Goal: Transaction & Acquisition: Purchase product/service

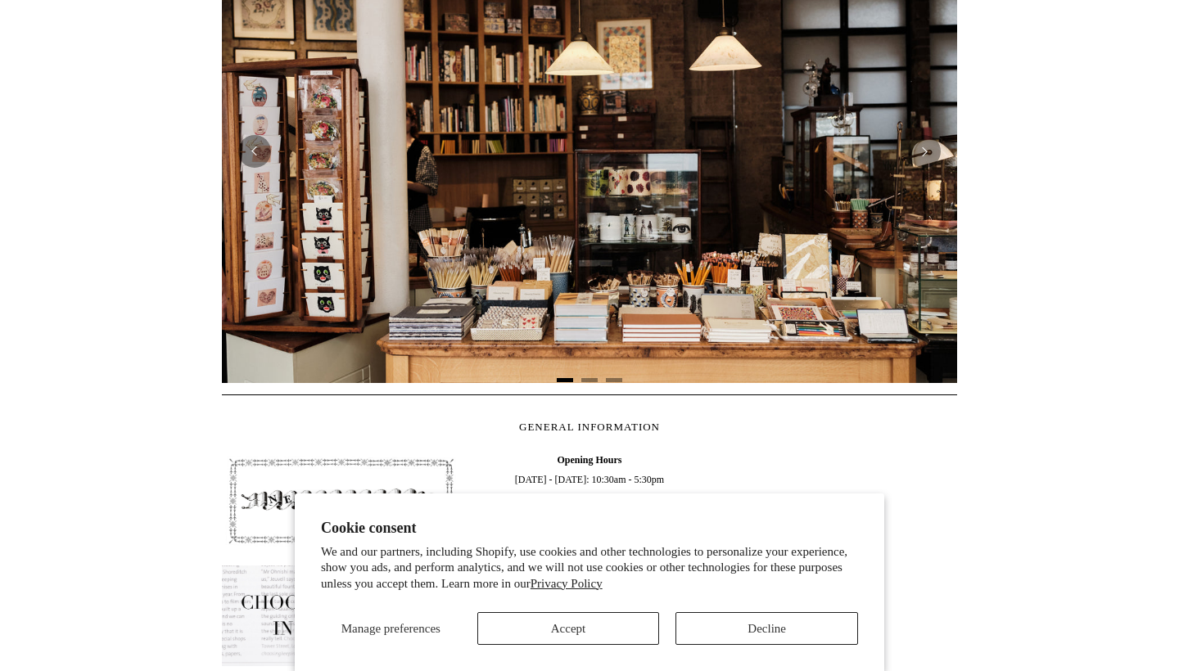
scroll to position [438, 0]
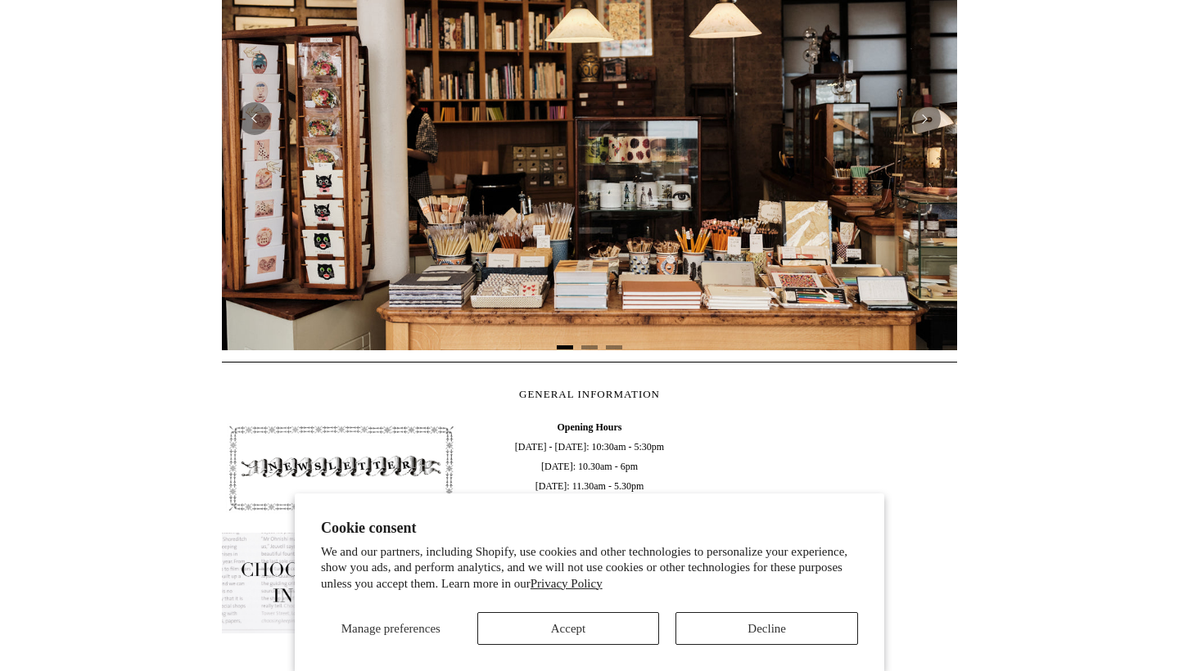
click at [788, 620] on button "Decline" at bounding box center [766, 628] width 183 height 33
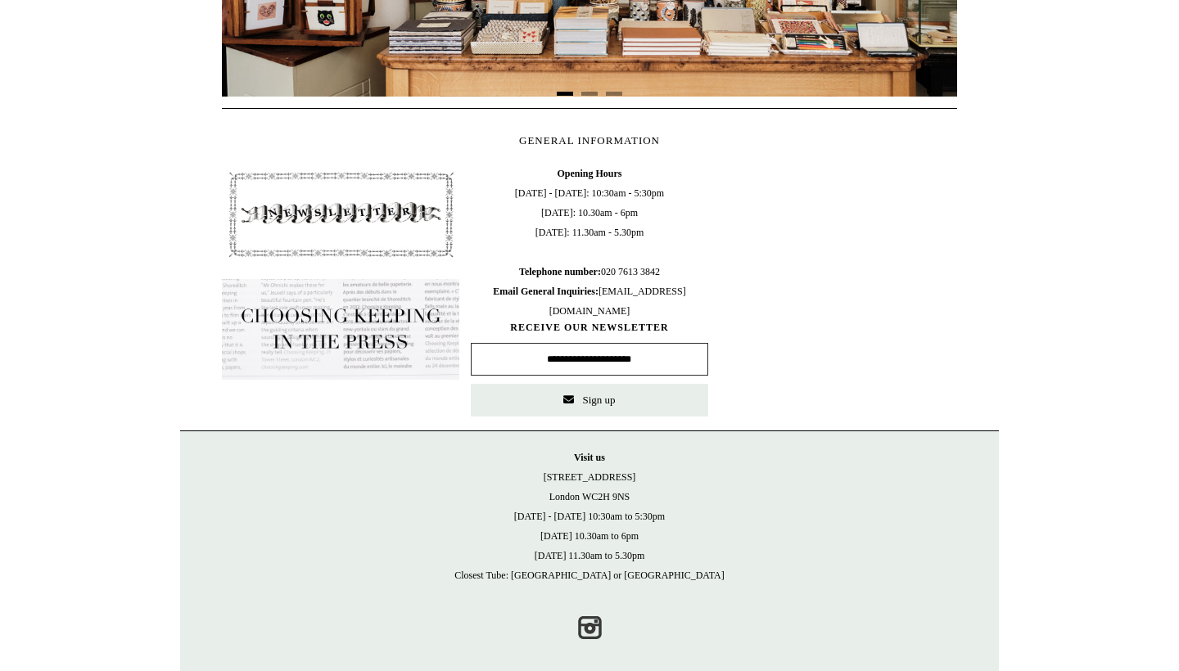
scroll to position [309, 0]
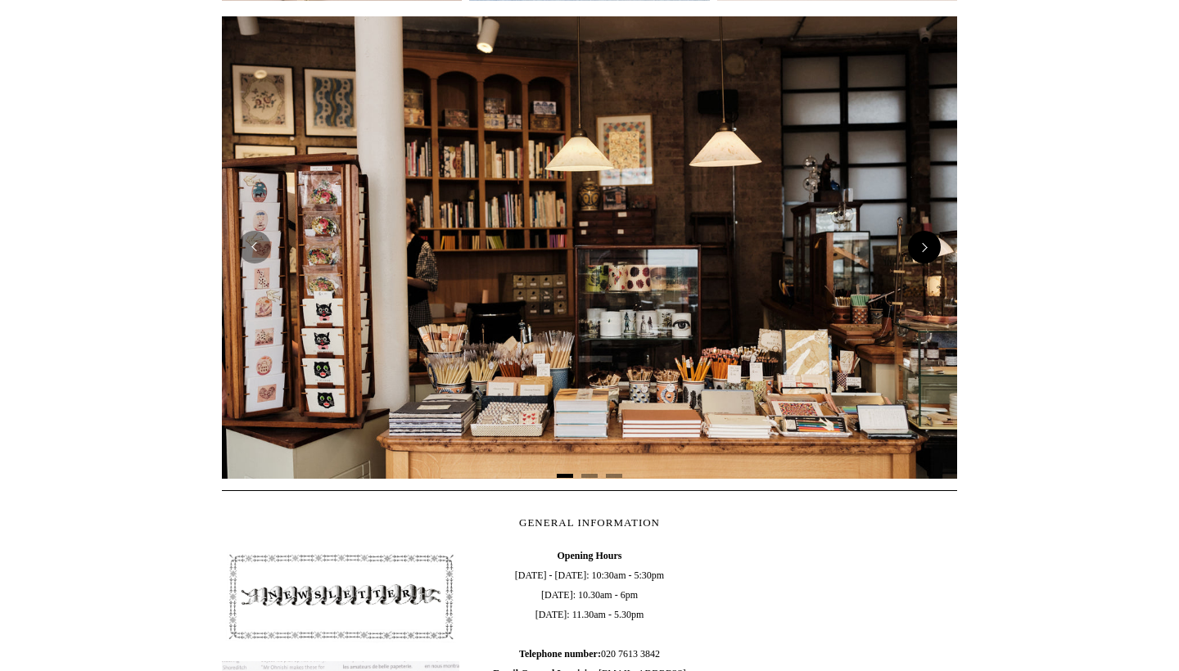
click at [925, 251] on button "Next" at bounding box center [924, 247] width 33 height 33
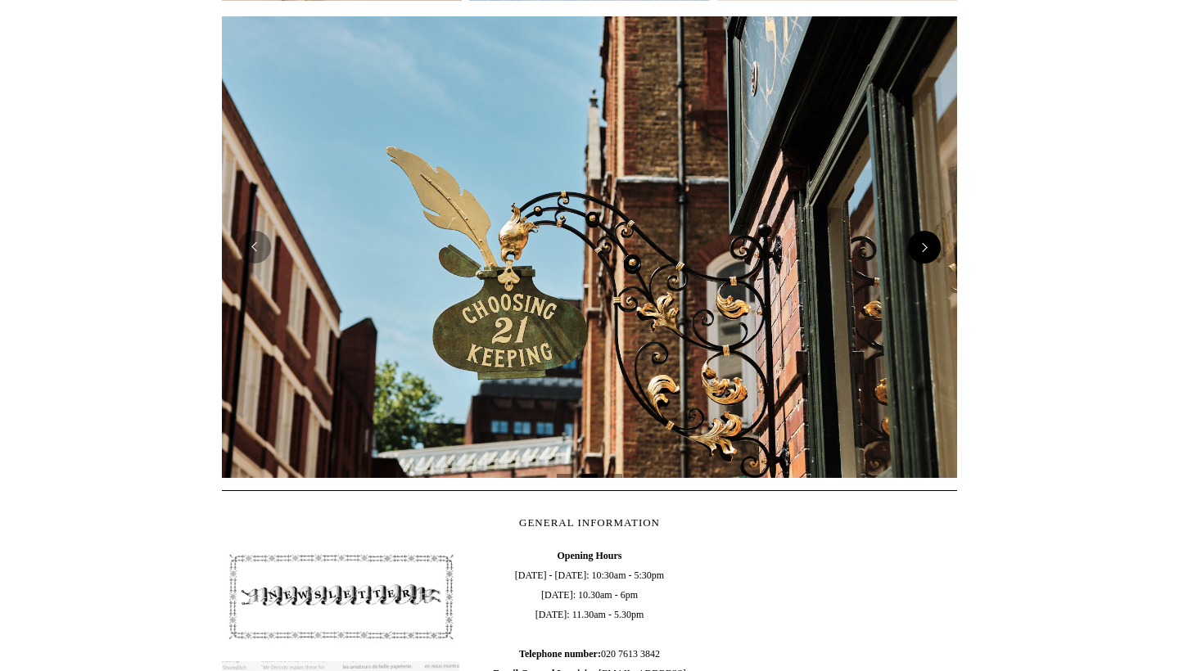
click at [925, 250] on button "Next" at bounding box center [924, 247] width 33 height 33
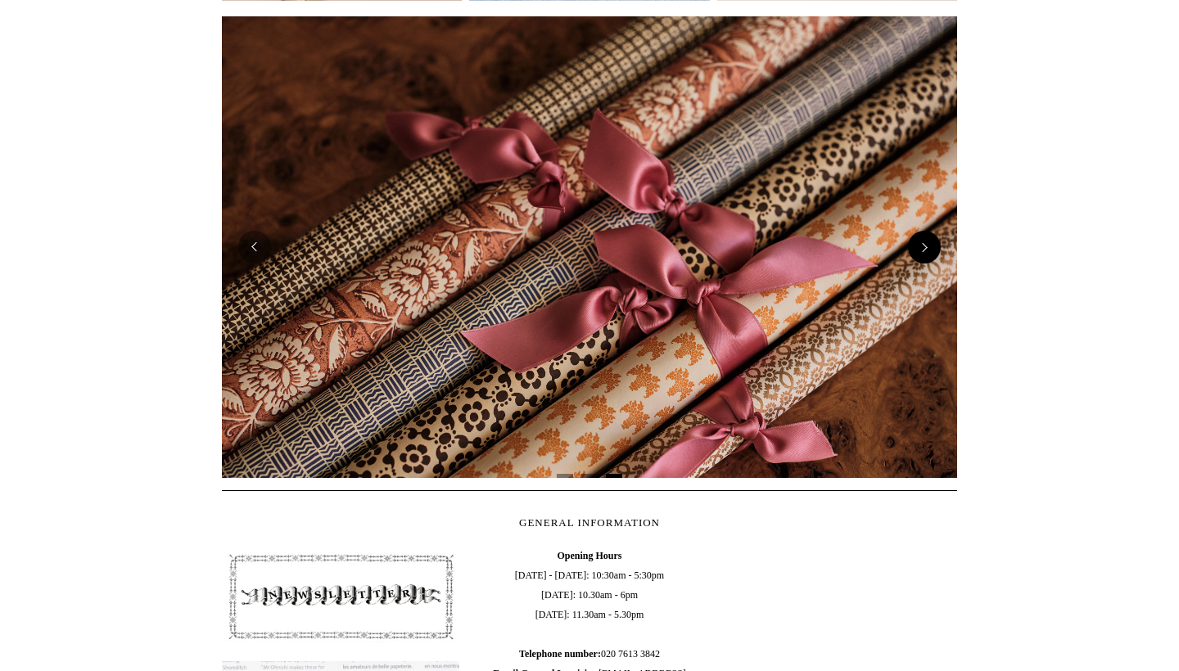
click at [925, 250] on button "Next" at bounding box center [924, 247] width 33 height 33
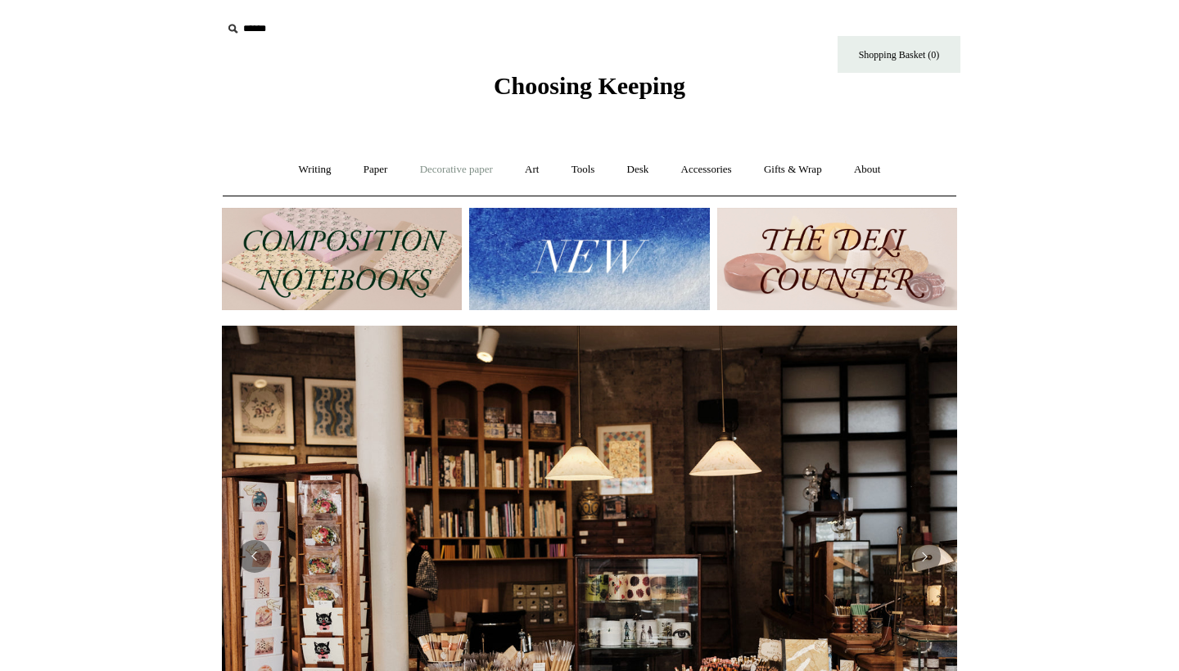
scroll to position [0, 0]
click at [746, 183] on link "Accessories +" at bounding box center [706, 169] width 80 height 43
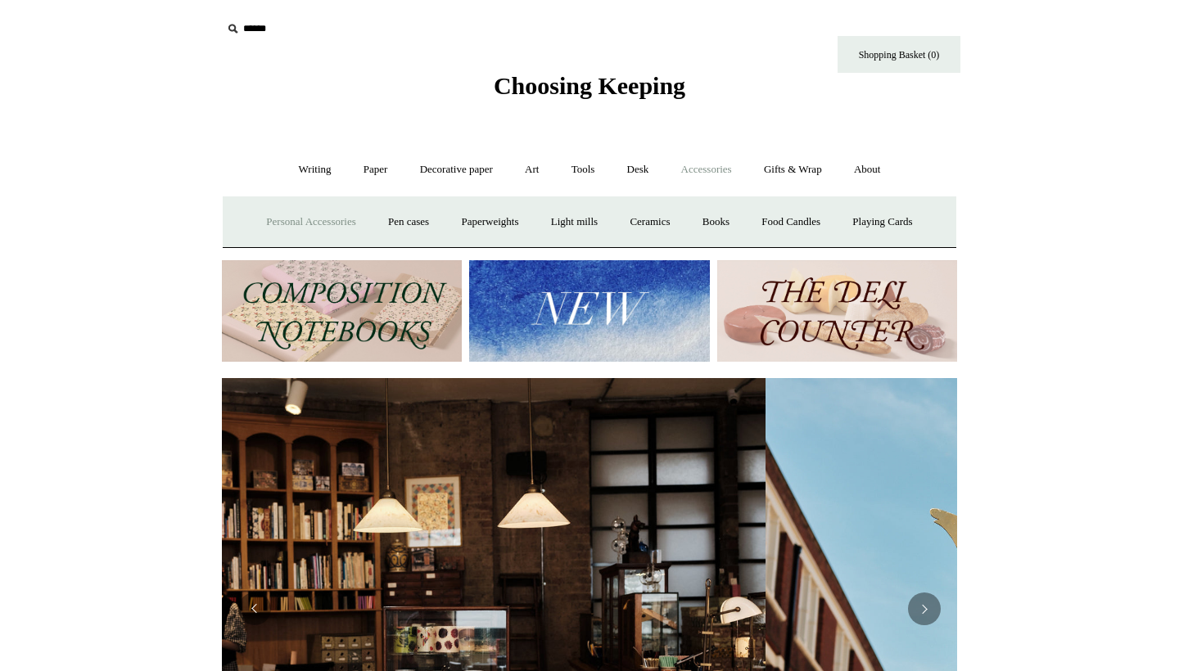
click at [318, 219] on link "Personal Accessories +" at bounding box center [310, 222] width 119 height 43
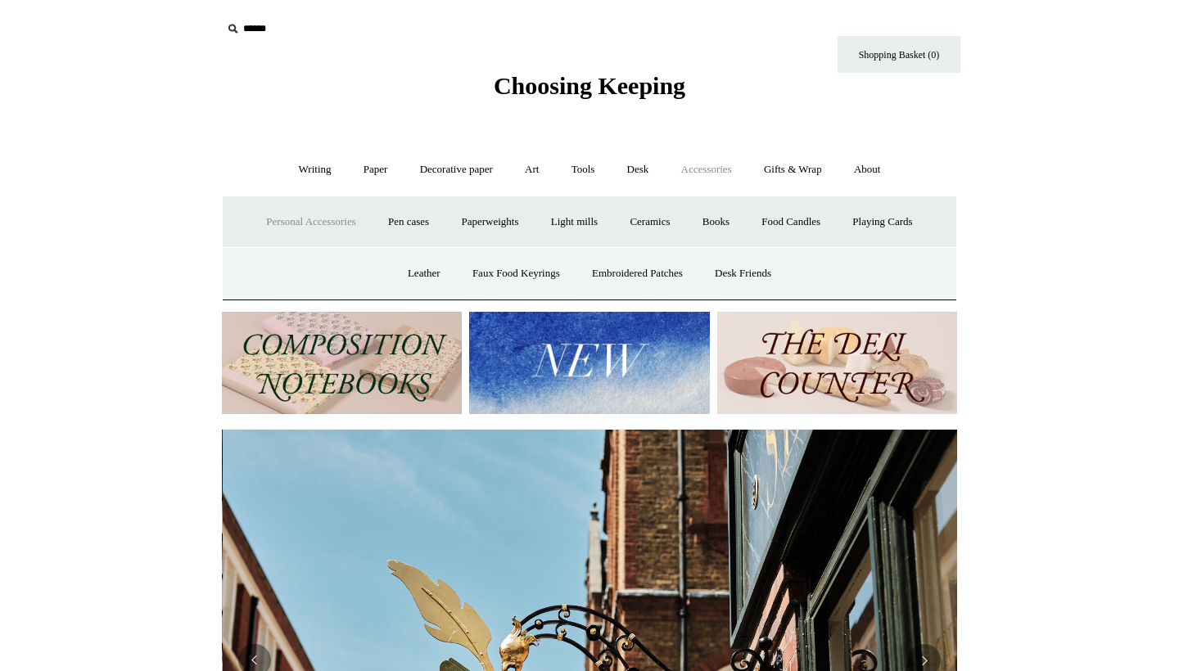
scroll to position [0, 735]
click at [590, 174] on link "Tools +" at bounding box center [583, 169] width 53 height 43
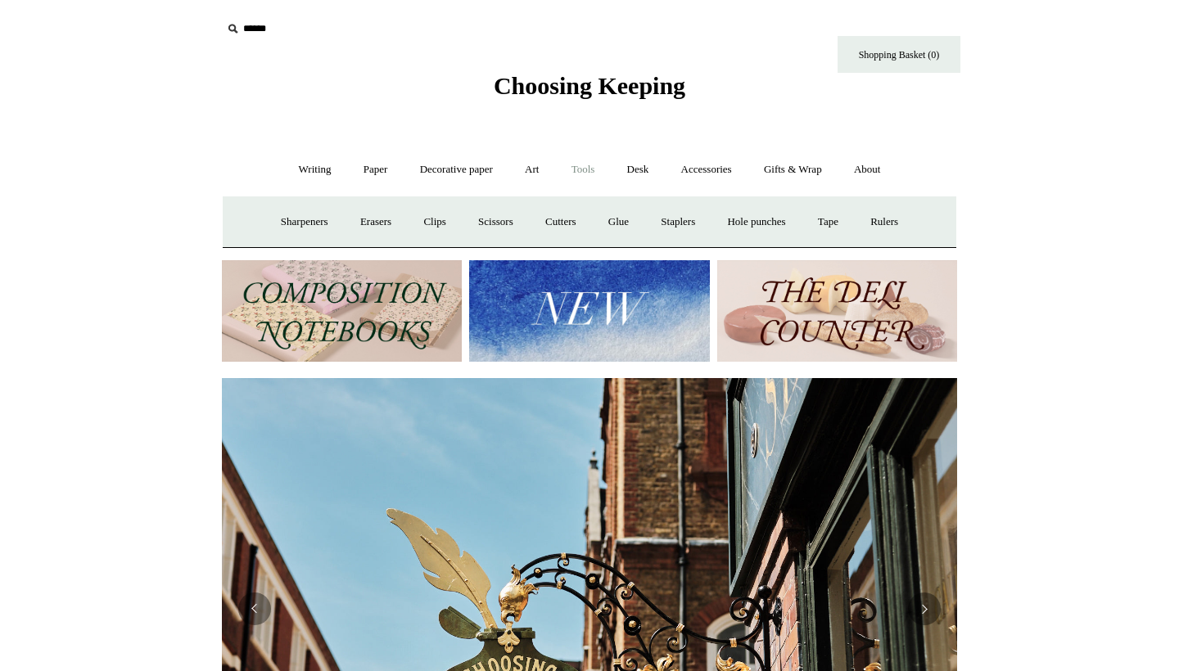
click at [589, 152] on link "Tools -" at bounding box center [583, 169] width 53 height 43
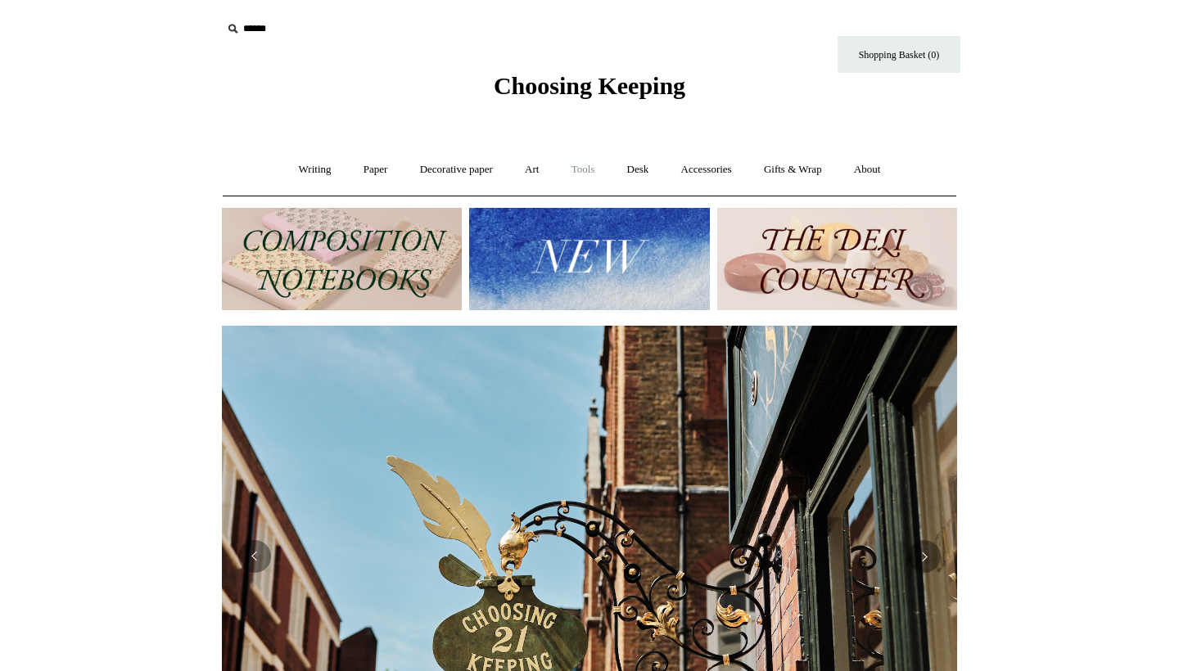
click at [589, 160] on link "Tools +" at bounding box center [583, 169] width 53 height 43
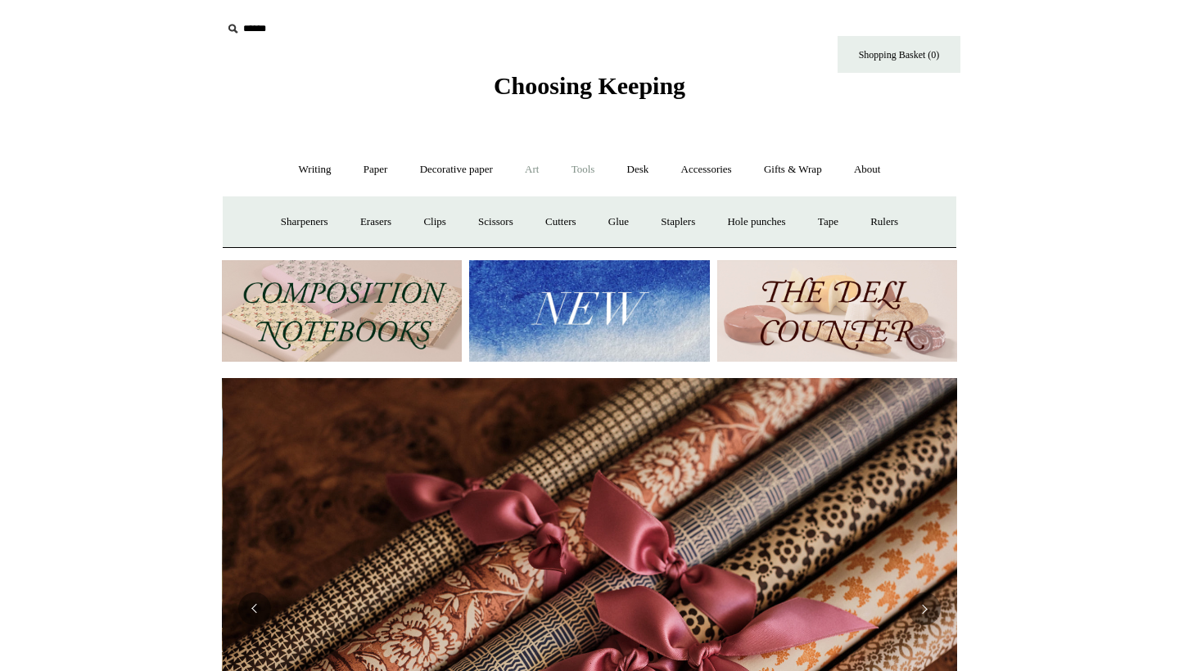
scroll to position [0, 1470]
click at [364, 168] on link "Paper +" at bounding box center [376, 169] width 54 height 43
click at [311, 174] on link "Writing +" at bounding box center [315, 169] width 62 height 43
click at [524, 169] on link "Art +" at bounding box center [531, 169] width 43 height 43
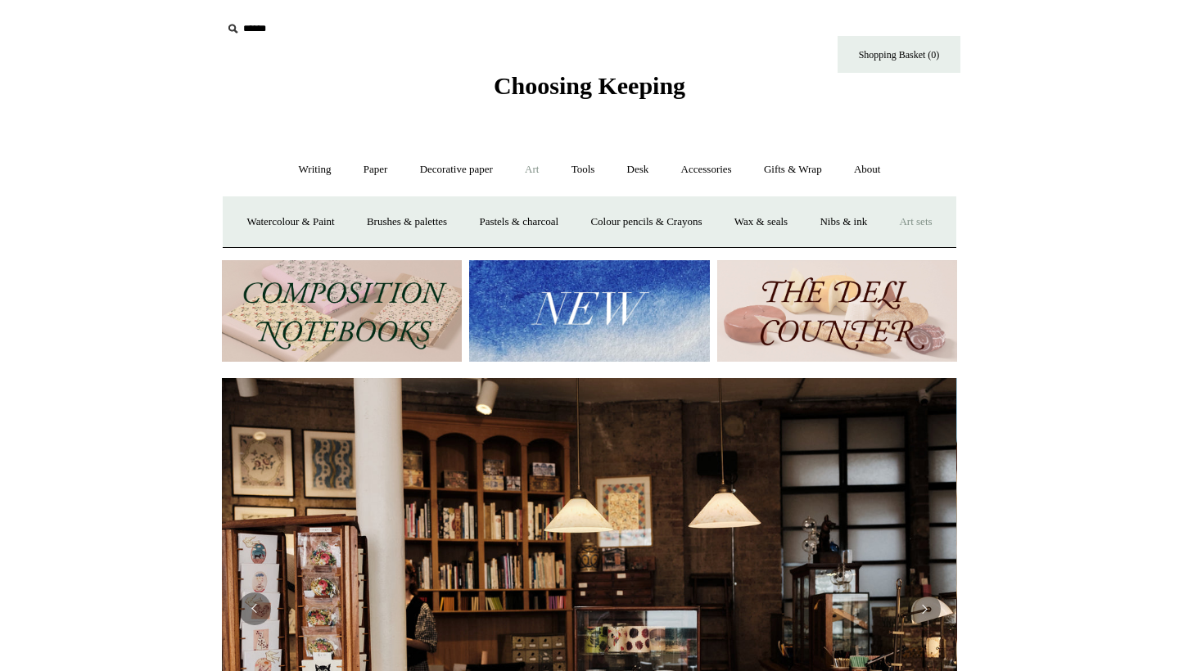
scroll to position [0, 0]
click at [884, 244] on link "Art sets" at bounding box center [915, 222] width 62 height 43
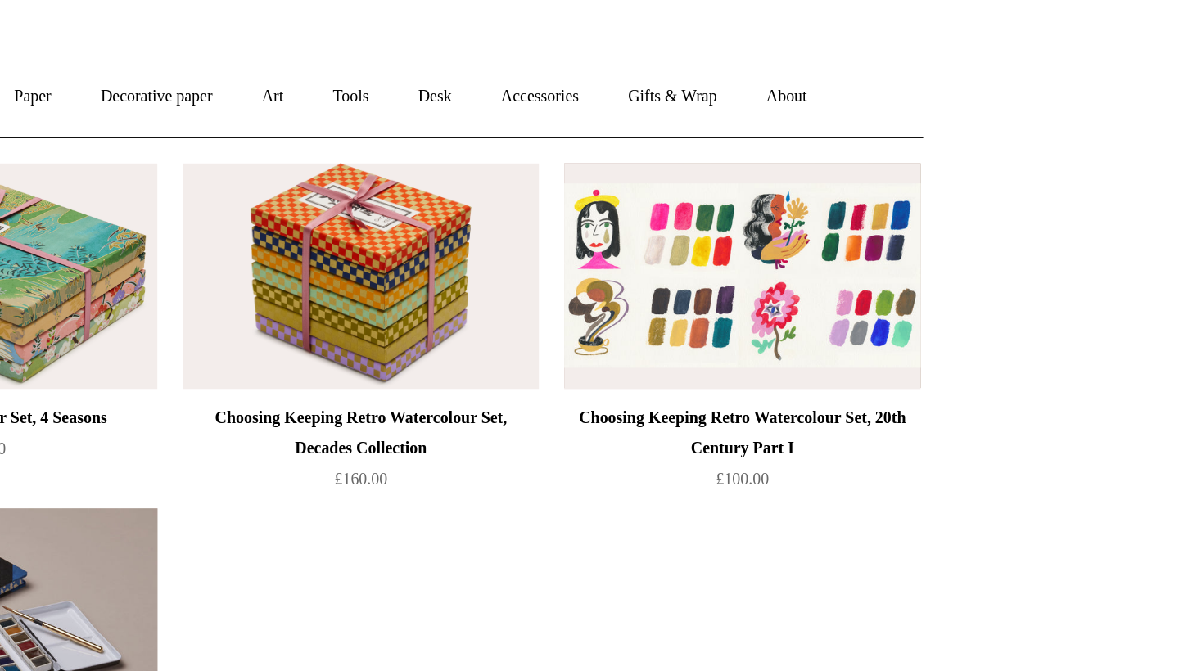
scroll to position [20, 0]
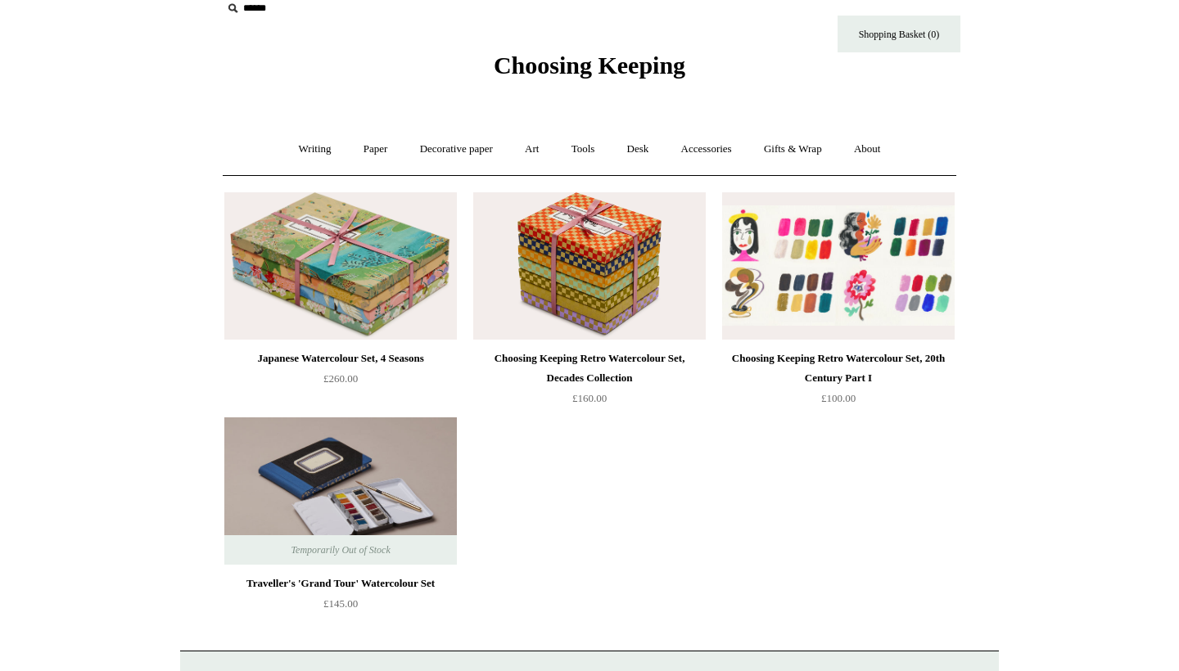
click at [888, 293] on img at bounding box center [838, 265] width 233 height 147
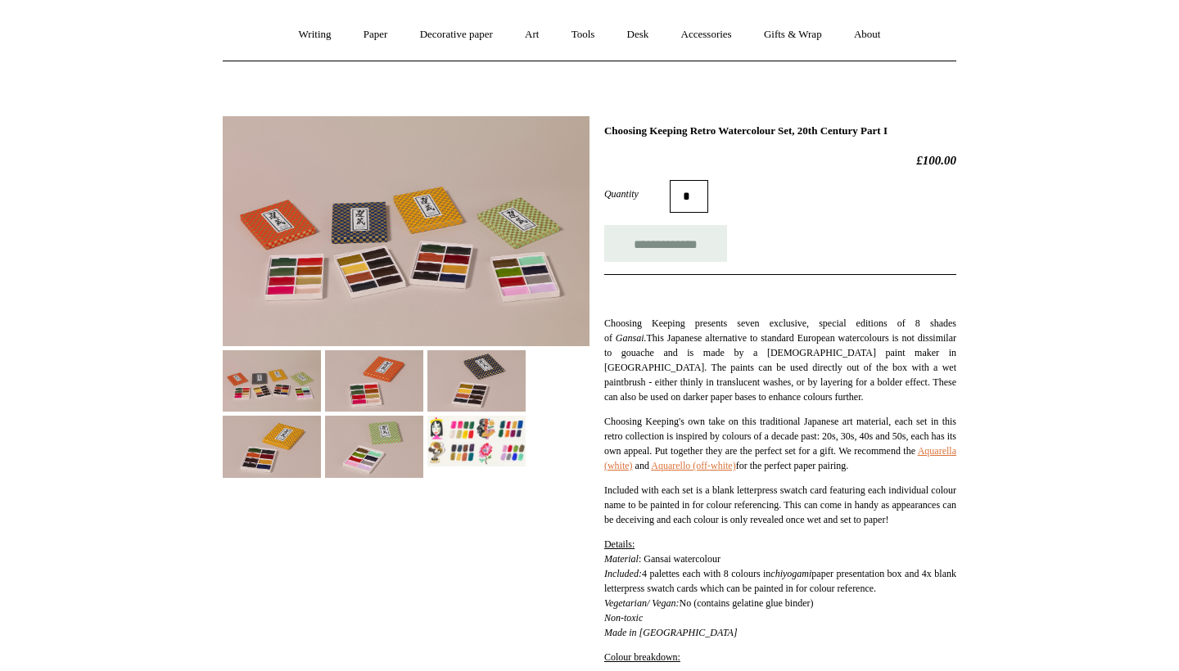
scroll to position [148, 0]
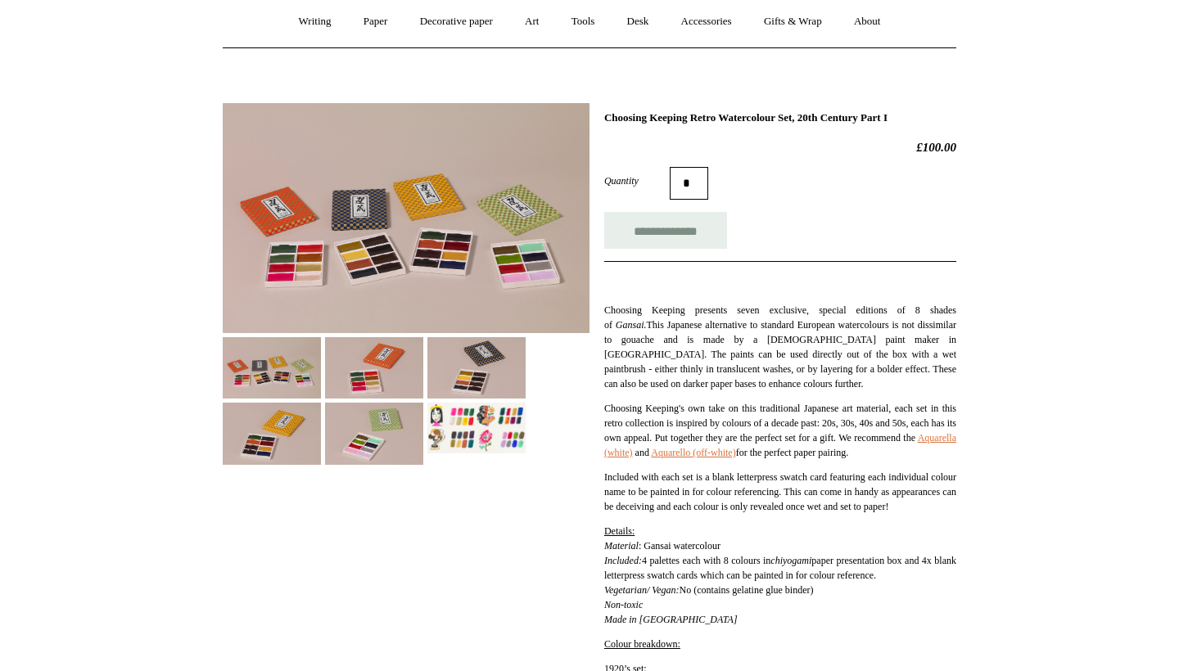
click at [502, 452] on img at bounding box center [476, 428] width 98 height 51
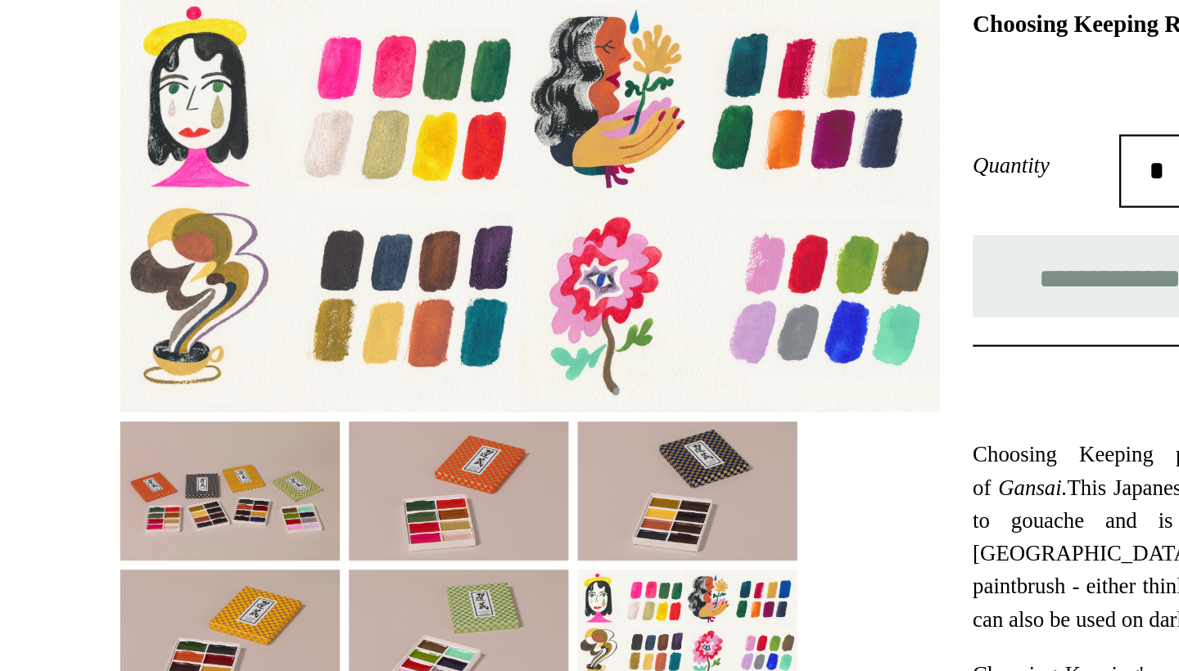
scroll to position [127, 0]
